Goal: Task Accomplishment & Management: Use online tool/utility

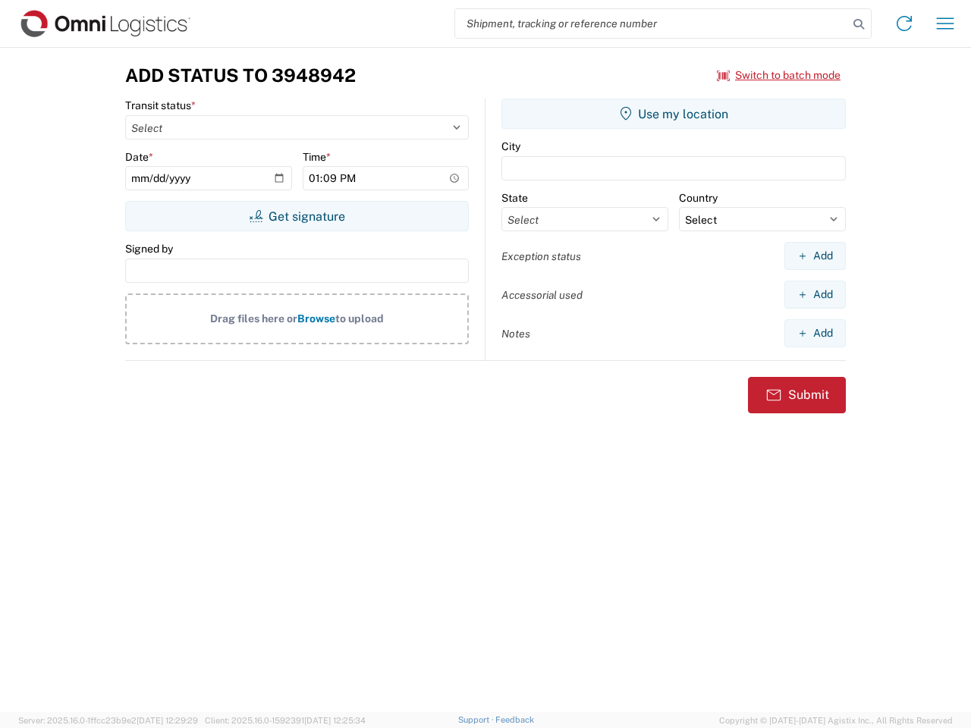
click at [652, 24] on input "search" at bounding box center [651, 23] width 393 height 29
click at [859, 24] on icon at bounding box center [858, 24] width 21 height 21
click at [904, 24] on icon at bounding box center [904, 23] width 24 height 24
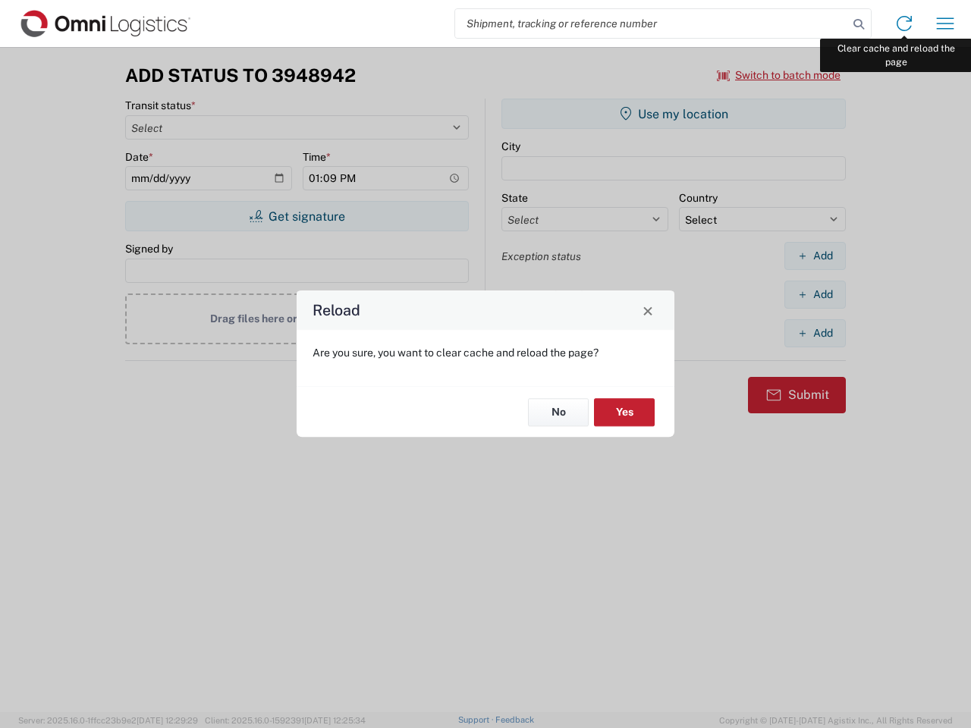
click at [945, 24] on div "Reload Are you sure, you want to clear cache and reload the page? No Yes" at bounding box center [485, 364] width 971 height 728
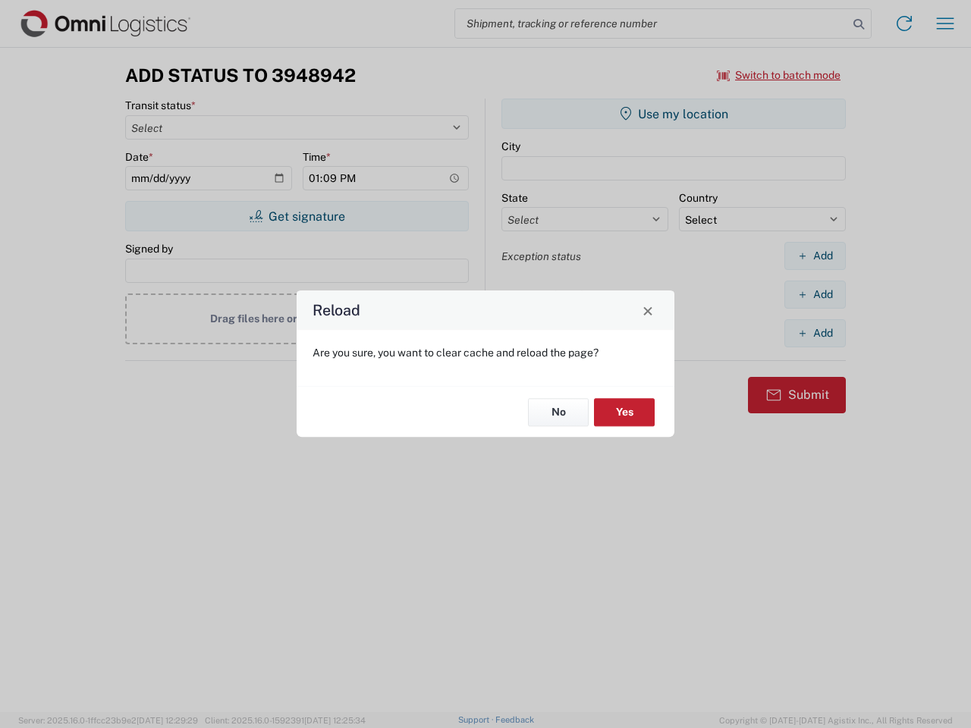
click at [779, 75] on div "Reload Are you sure, you want to clear cache and reload the page? No Yes" at bounding box center [485, 364] width 971 height 728
click at [297, 216] on div "Reload Are you sure, you want to clear cache and reload the page? No Yes" at bounding box center [485, 364] width 971 height 728
click at [674, 114] on div "Reload Are you sure, you want to clear cache and reload the page? No Yes" at bounding box center [485, 364] width 971 height 728
click at [815, 256] on div "Reload Are you sure, you want to clear cache and reload the page? No Yes" at bounding box center [485, 364] width 971 height 728
click at [815, 294] on div "Reload Are you sure, you want to clear cache and reload the page? No Yes" at bounding box center [485, 364] width 971 height 728
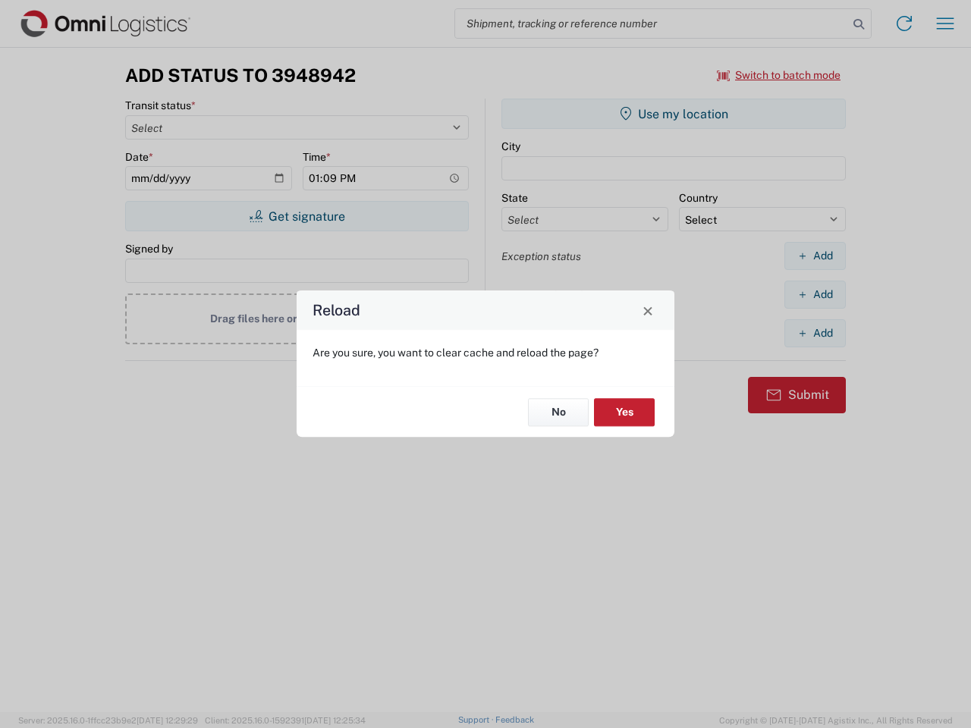
click at [815, 333] on div "Reload Are you sure, you want to clear cache and reload the page? No Yes" at bounding box center [485, 364] width 971 height 728
